Goal: Find specific page/section: Find specific page/section

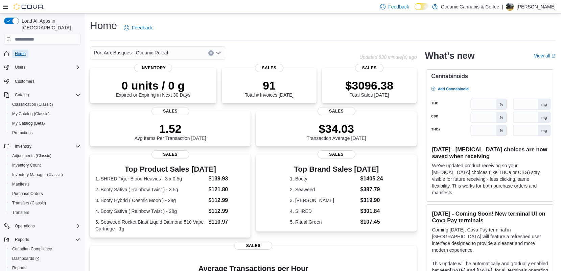
click at [19, 51] on span "Home" at bounding box center [20, 53] width 11 height 5
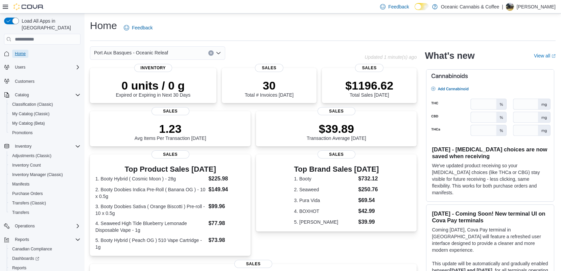
click at [18, 51] on span "Home" at bounding box center [20, 53] width 11 height 5
click at [21, 50] on span "Home" at bounding box center [20, 54] width 11 height 8
click at [32, 49] on span "Home" at bounding box center [46, 53] width 68 height 8
click at [19, 51] on span "Home" at bounding box center [20, 53] width 11 height 5
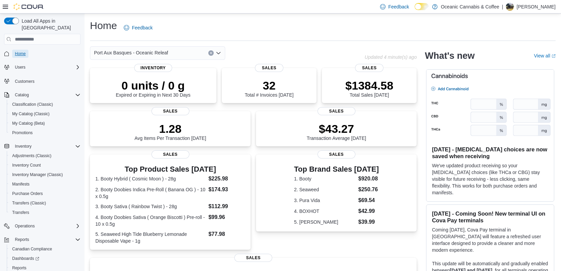
click at [18, 50] on span "Home" at bounding box center [20, 54] width 11 height 8
click at [26, 50] on link "Home" at bounding box center [20, 54] width 16 height 8
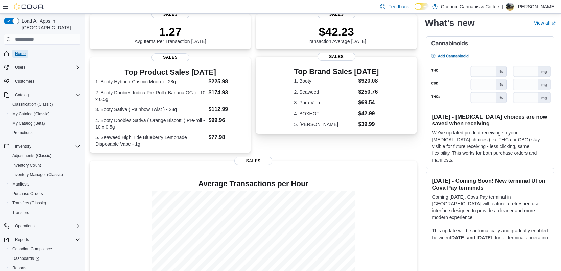
scroll to position [130, 0]
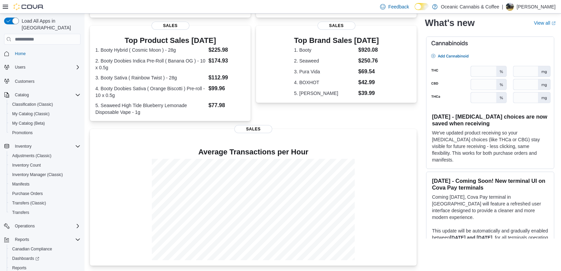
click at [462, 45] on img at bounding box center [491, 72] width 128 height 71
click at [492, 79] on img at bounding box center [491, 72] width 128 height 71
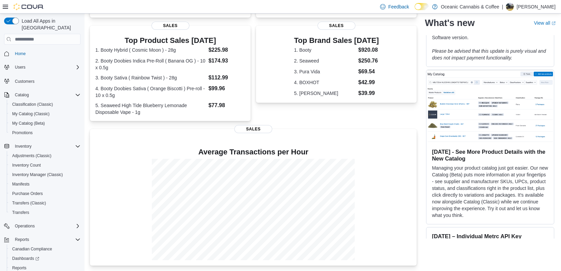
scroll to position [0, 0]
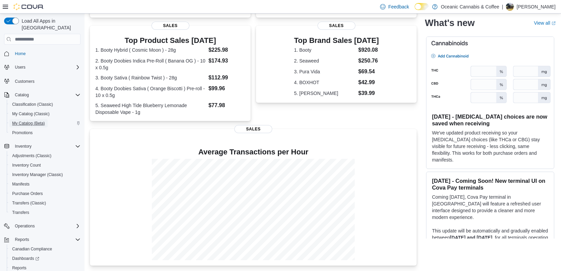
click at [39, 121] on span "My Catalog (Beta)" at bounding box center [28, 123] width 33 height 5
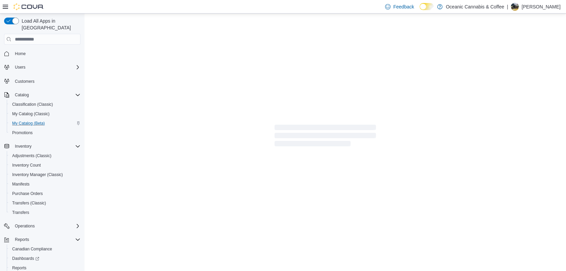
select select "**********"
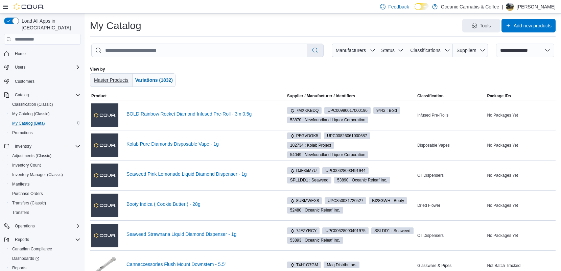
click at [124, 78] on span "Master Products" at bounding box center [111, 79] width 35 height 5
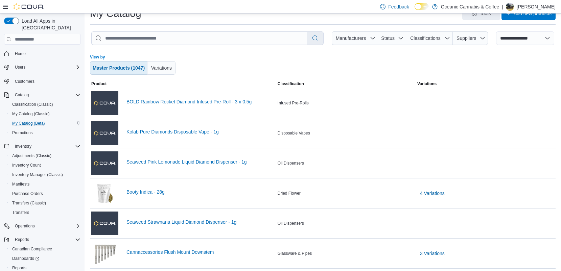
scroll to position [12, 0]
click at [173, 72] on span "Variations" at bounding box center [161, 68] width 23 height 14
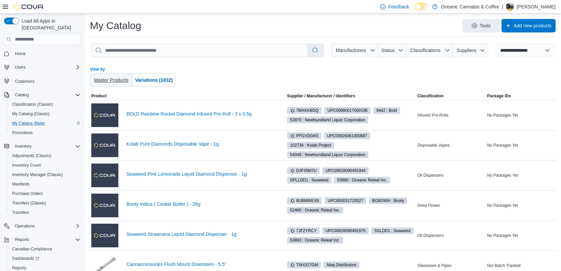
click at [111, 76] on span "Master Products" at bounding box center [111, 80] width 37 height 14
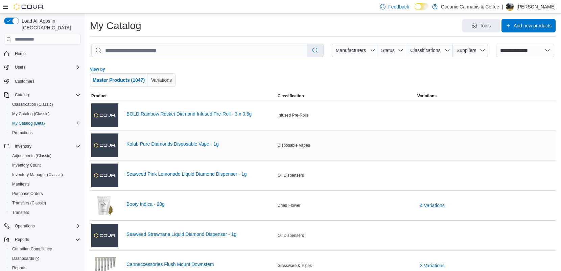
click at [214, 148] on div "Kolab Pure Diamonds Disposable Vape - 1g" at bounding box center [201, 145] width 149 height 8
click at [215, 142] on link "Kolab Pure Diamonds Disposable Vape - 1g" at bounding box center [201, 143] width 149 height 5
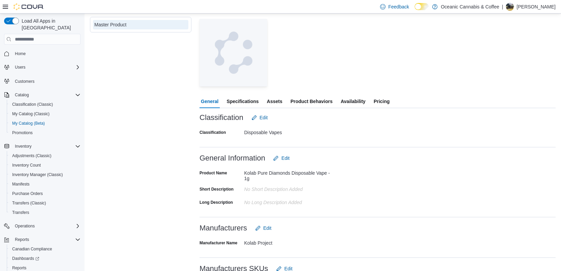
scroll to position [206, 0]
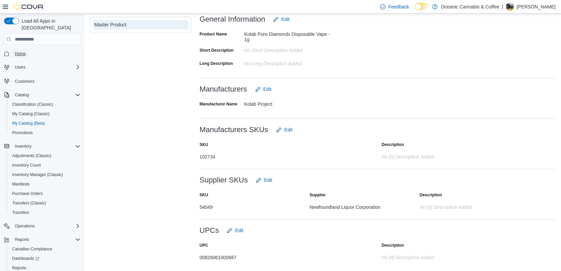
click at [25, 51] on span "Home" at bounding box center [20, 53] width 11 height 5
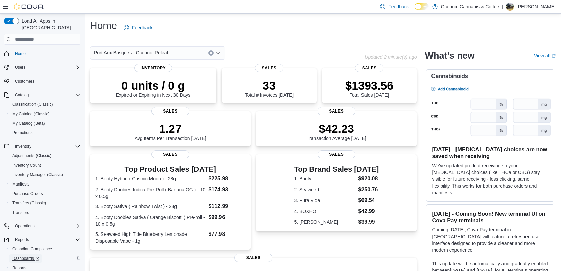
click at [20, 256] on span "Dashboards" at bounding box center [25, 258] width 27 height 5
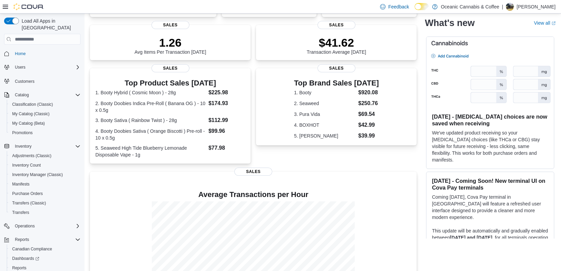
scroll to position [125, 0]
